Goal: Find specific page/section: Find specific page/section

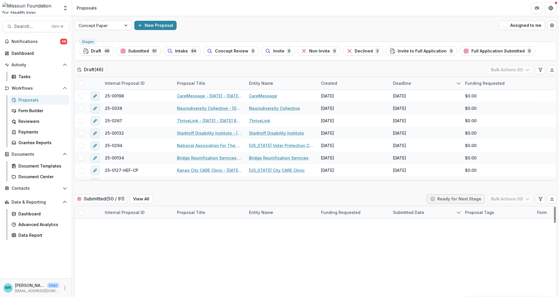
scroll to position [529, 0]
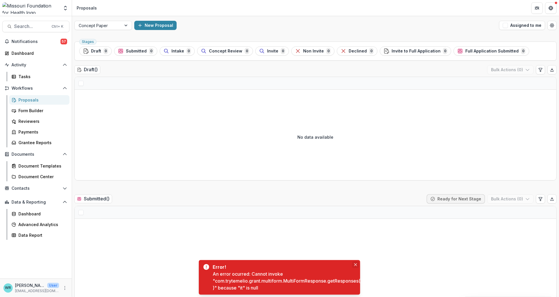
click at [356, 264] on icon "Close" at bounding box center [355, 264] width 3 height 3
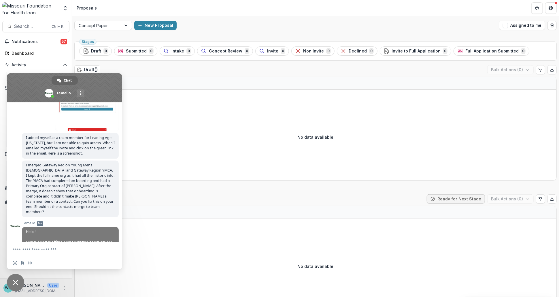
scroll to position [3771, 0]
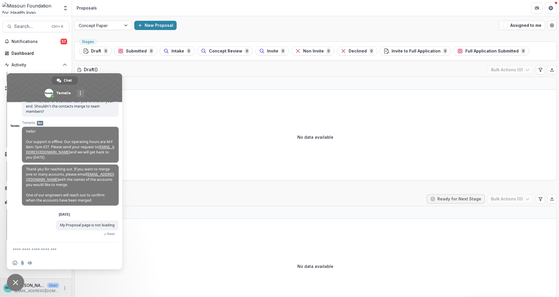
click at [161, 94] on div "No data available" at bounding box center [315, 137] width 481 height 86
click at [124, 28] on div at bounding box center [126, 25] width 10 height 9
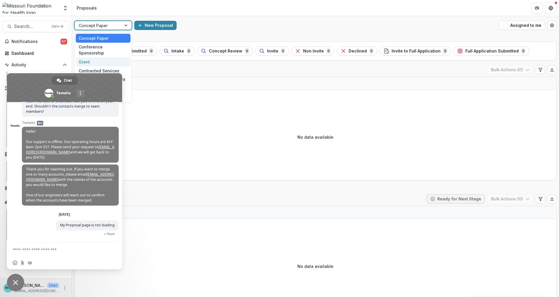
click at [94, 57] on div "Grant" at bounding box center [103, 61] width 55 height 9
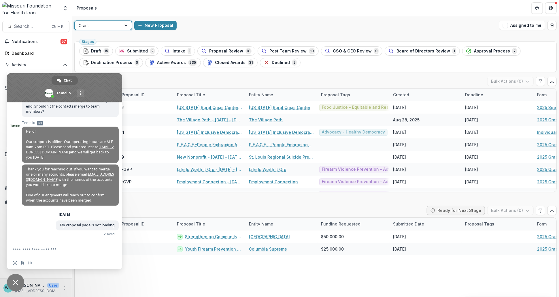
click at [16, 283] on span "Close chat" at bounding box center [15, 282] width 5 height 5
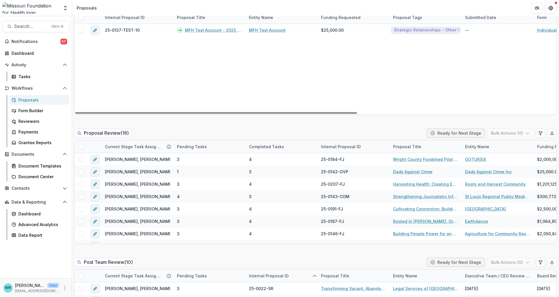
scroll to position [352, 0]
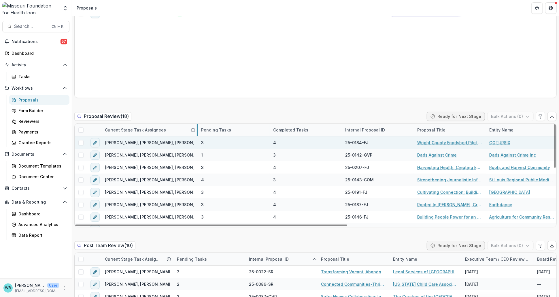
drag, startPoint x: 173, startPoint y: 130, endPoint x: 197, endPoint y: 144, distance: 27.9
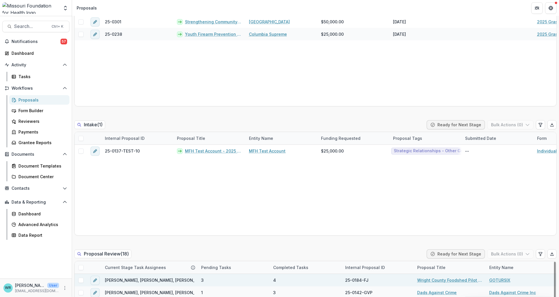
scroll to position [192, 0]
